Goal: Transaction & Acquisition: Purchase product/service

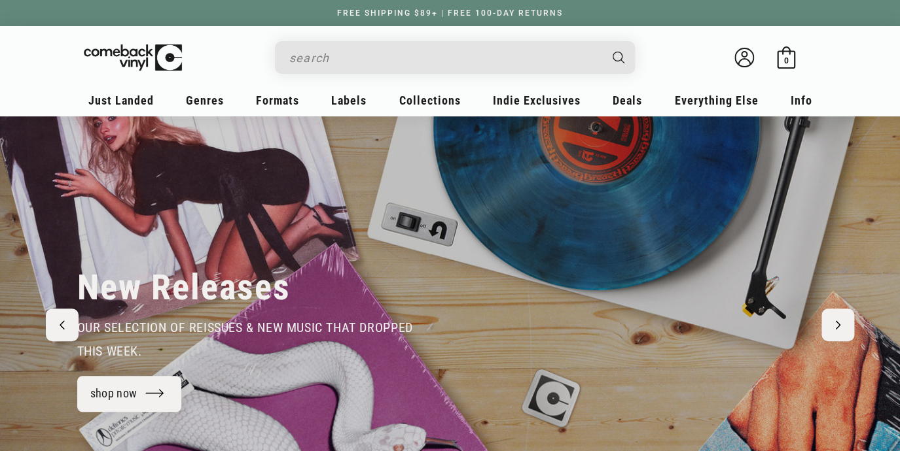
click at [328, 65] on input "When autocomplete results are available use up and down arrows to review and en…" at bounding box center [444, 57] width 310 height 27
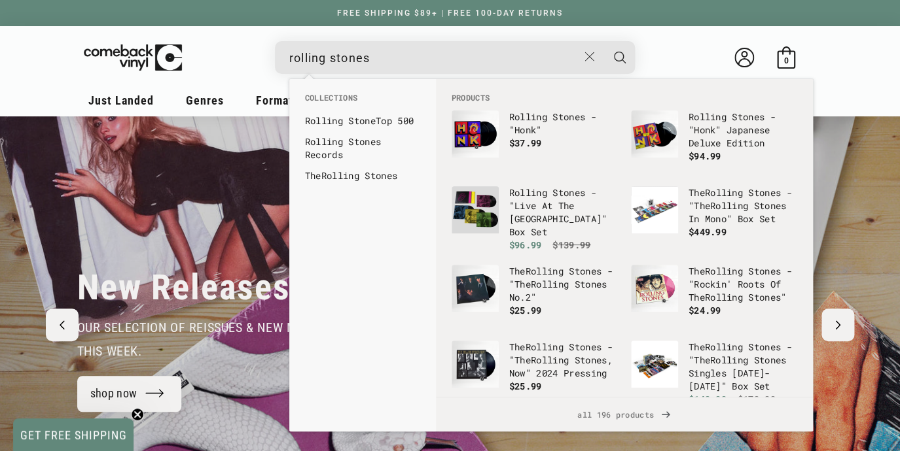
type input "rolling stones"
click at [603, 41] on button "Search" at bounding box center [619, 57] width 33 height 33
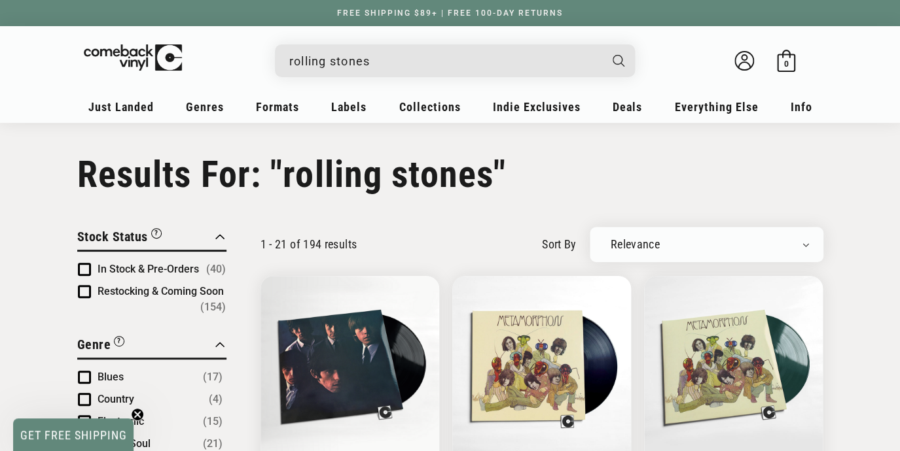
click at [86, 263] on span "Product filter" at bounding box center [84, 269] width 13 height 13
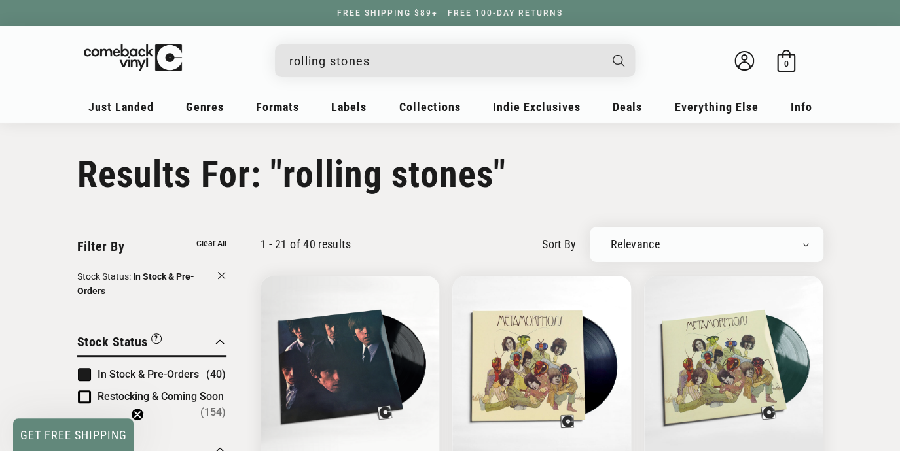
click at [289, 63] on div "rolling stones" at bounding box center [461, 59] width 347 height 31
click at [290, 62] on input "rolling stones" at bounding box center [444, 61] width 310 height 27
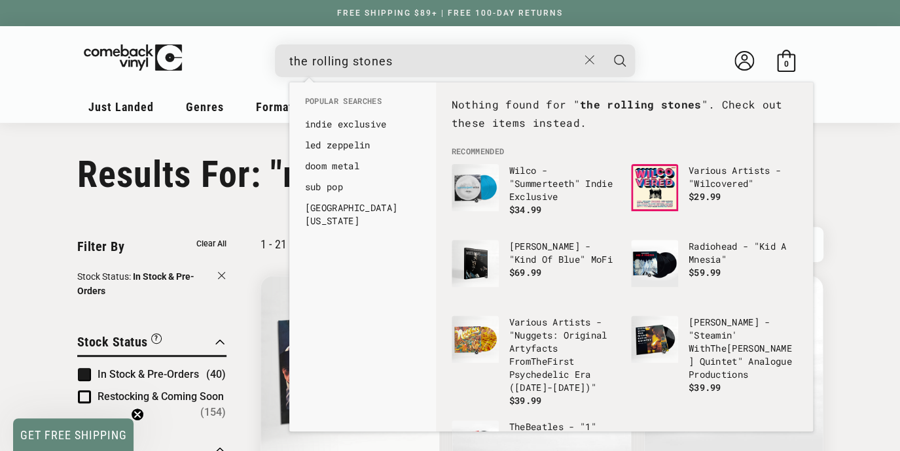
type input "the rolling stones"
click at [603, 44] on button "Search" at bounding box center [619, 60] width 33 height 33
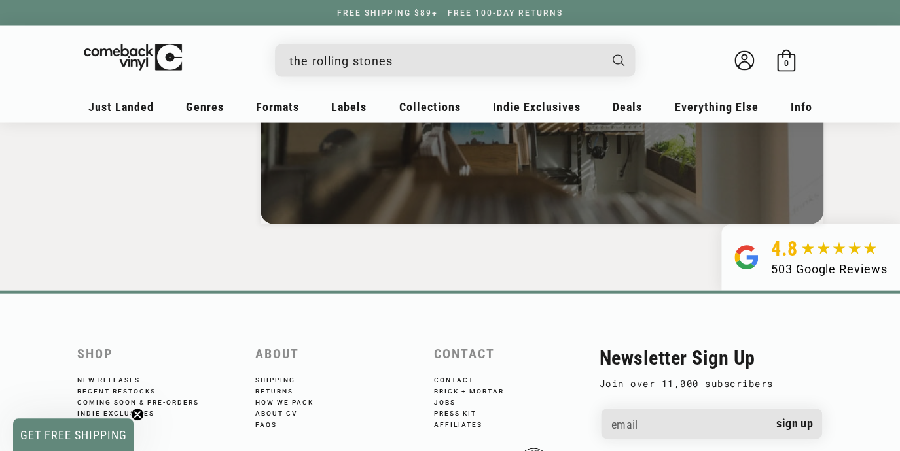
scroll to position [2705, 0]
drag, startPoint x: 398, startPoint y: 64, endPoint x: 39, endPoint y: 49, distance: 360.1
click at [289, 49] on input "the rolling stones" at bounding box center [444, 61] width 310 height 27
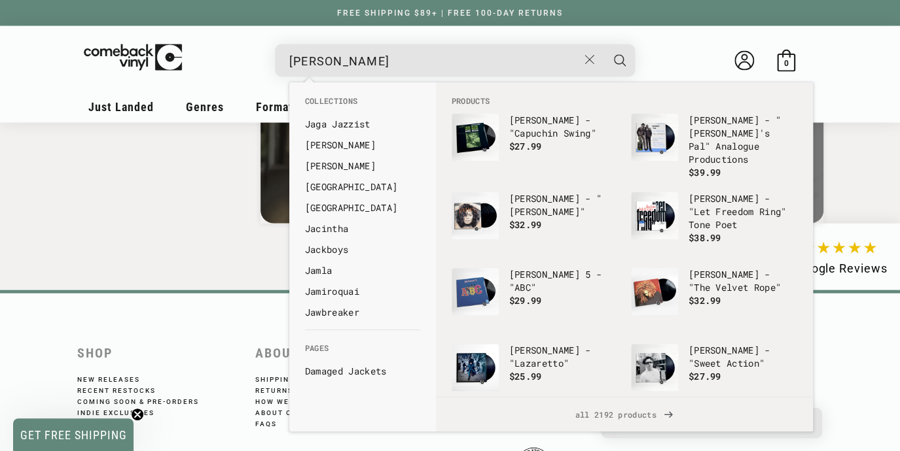
type input "jay z"
click at [603, 44] on button "Search" at bounding box center [619, 60] width 33 height 33
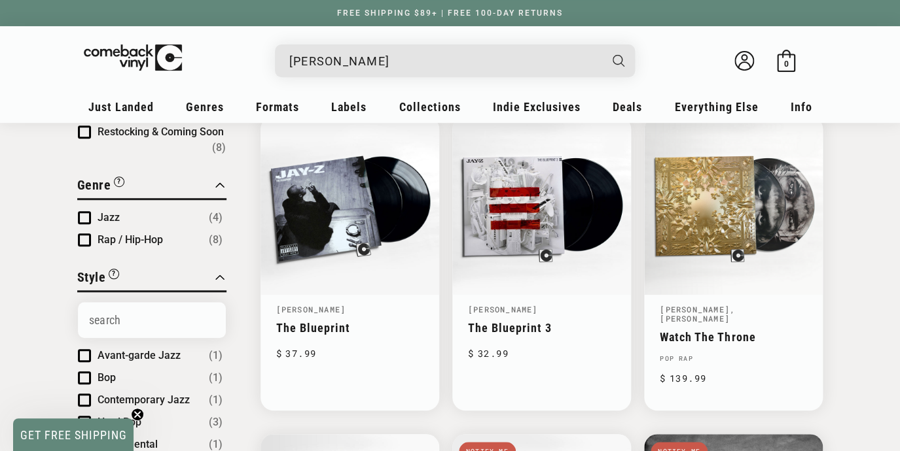
scroll to position [157, 0]
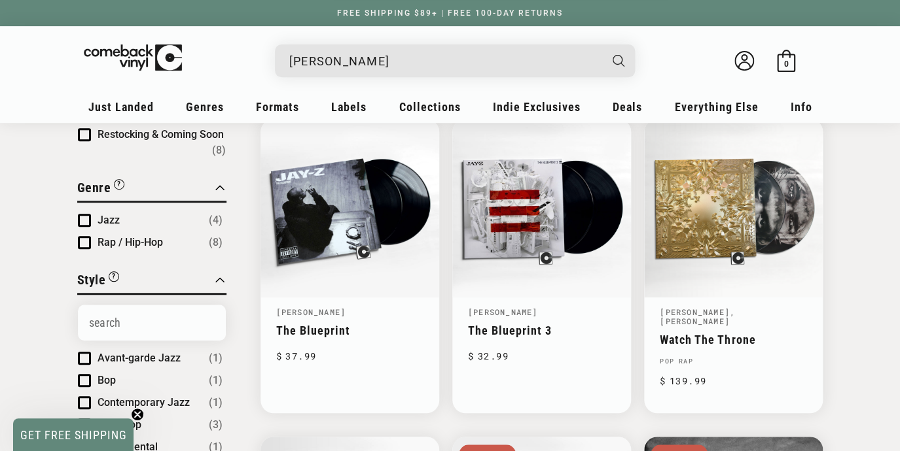
drag, startPoint x: 328, startPoint y: 64, endPoint x: 33, endPoint y: 6, distance: 301.4
click at [289, 48] on input "jay z" at bounding box center [444, 61] width 310 height 27
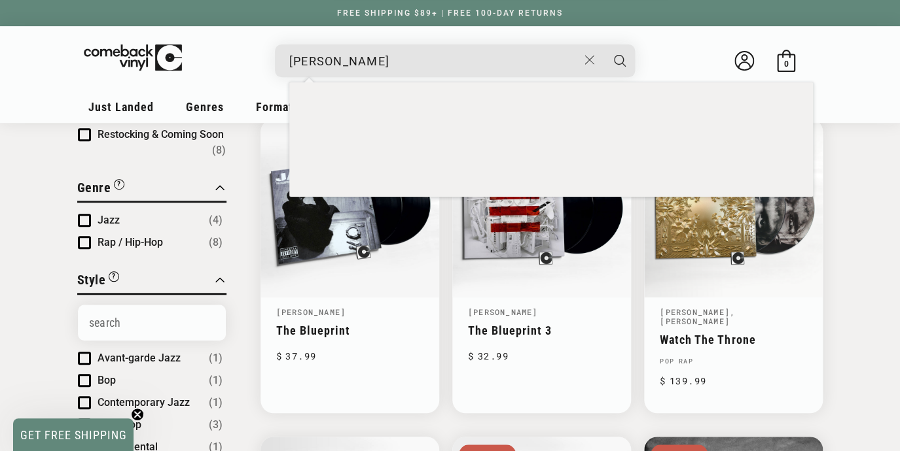
type input "[PERSON_NAME]"
click at [603, 44] on button "Search" at bounding box center [619, 60] width 33 height 33
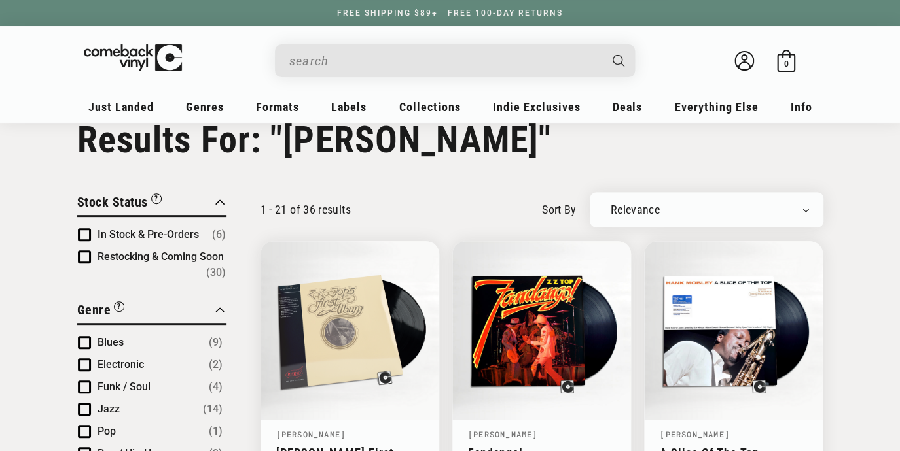
type input "[PERSON_NAME]"
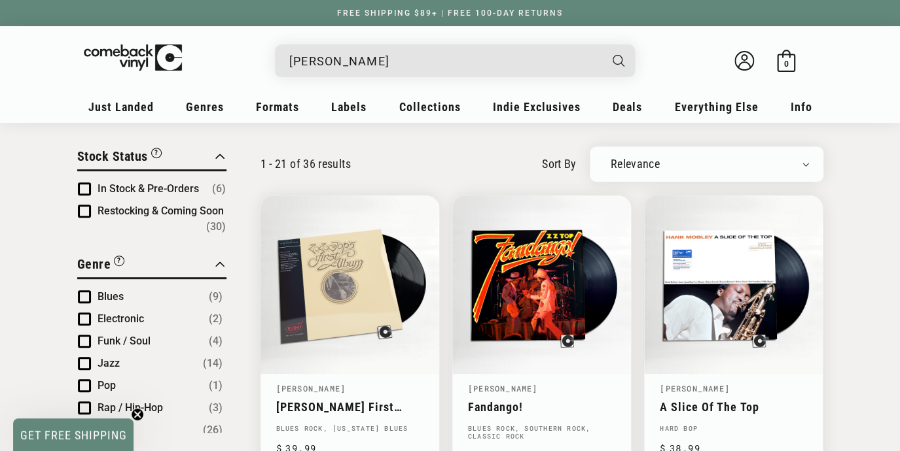
scroll to position [88, 0]
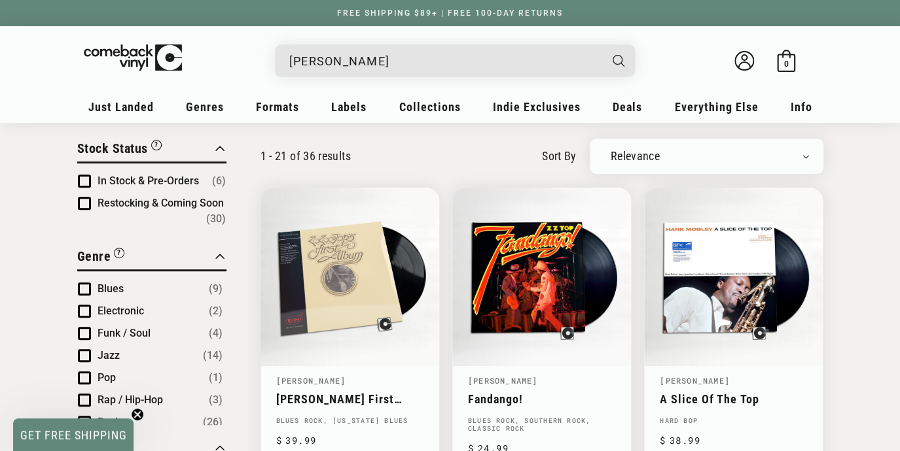
click at [141, 175] on span "In Stock & Pre-Orders" at bounding box center [147, 181] width 101 height 12
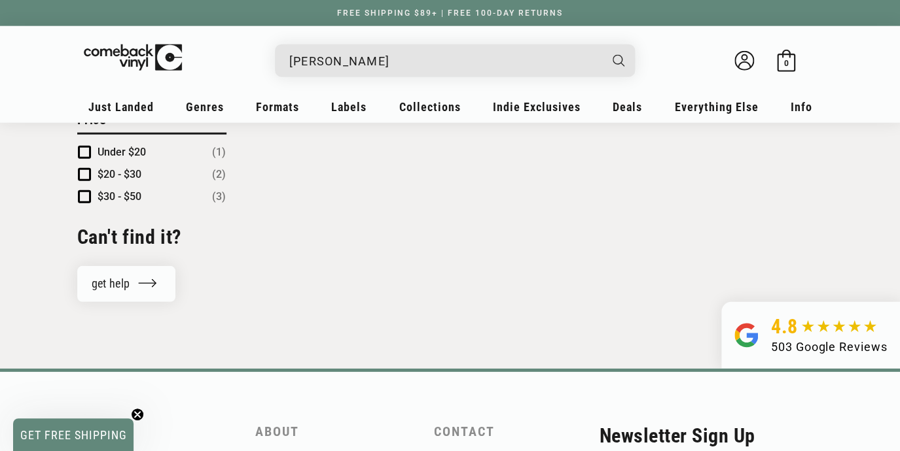
scroll to position [1210, 0]
